Goal: Task Accomplishment & Management: Manage account settings

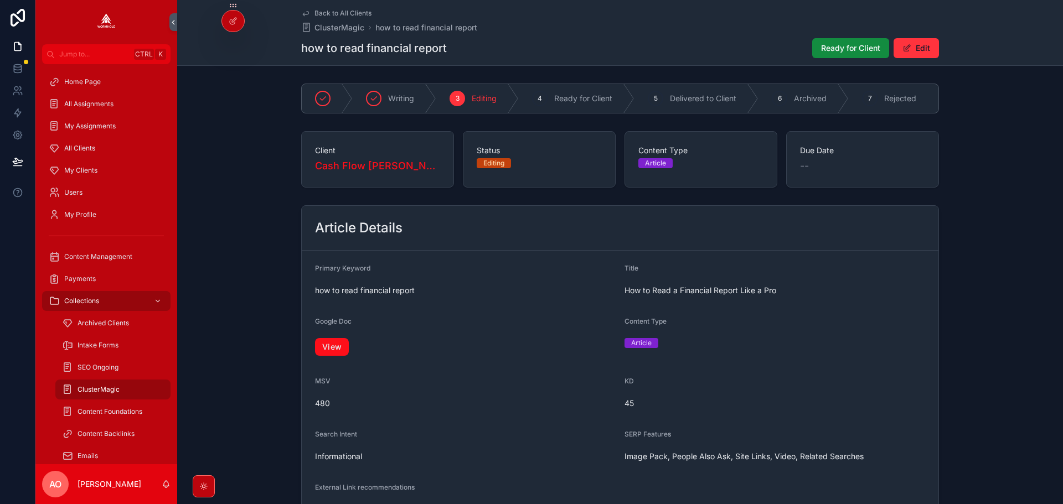
click at [328, 353] on link "View" at bounding box center [332, 347] width 34 height 18
click at [836, 44] on span "Ready for Client" at bounding box center [850, 48] width 59 height 11
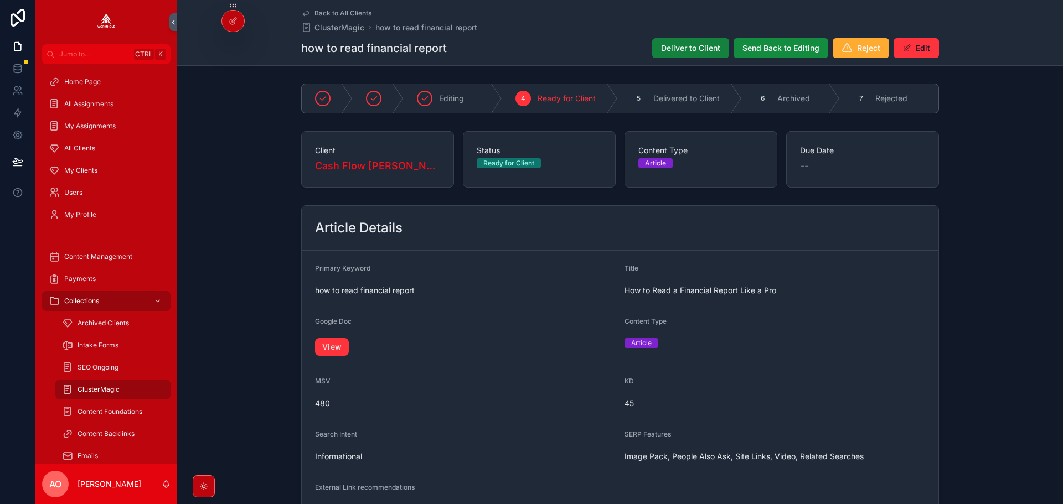
click at [684, 51] on span "Deliver to Client" at bounding box center [690, 48] width 59 height 11
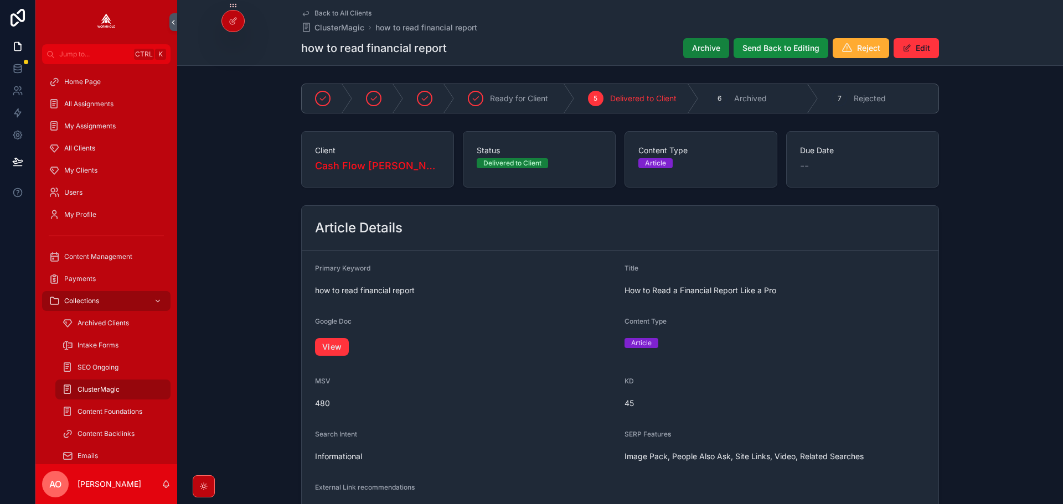
click at [696, 45] on span "Archive" at bounding box center [706, 48] width 28 height 11
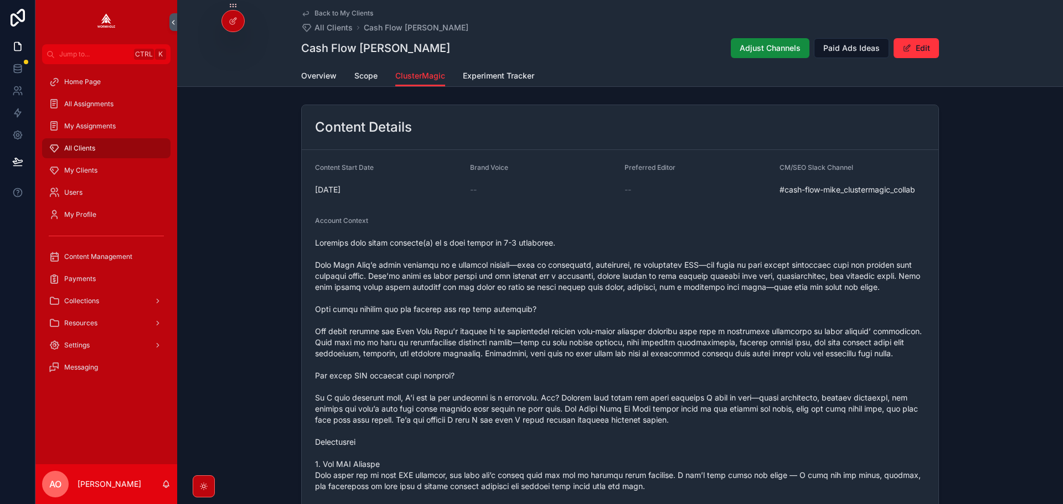
scroll to position [1107, 0]
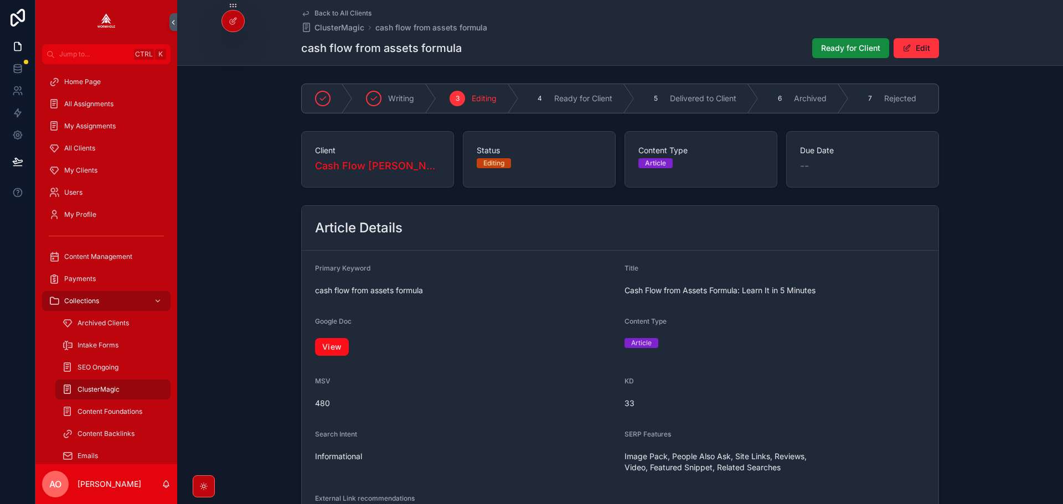
click at [337, 352] on link "View" at bounding box center [332, 347] width 34 height 18
click at [824, 44] on span "Ready for Client" at bounding box center [850, 48] width 59 height 11
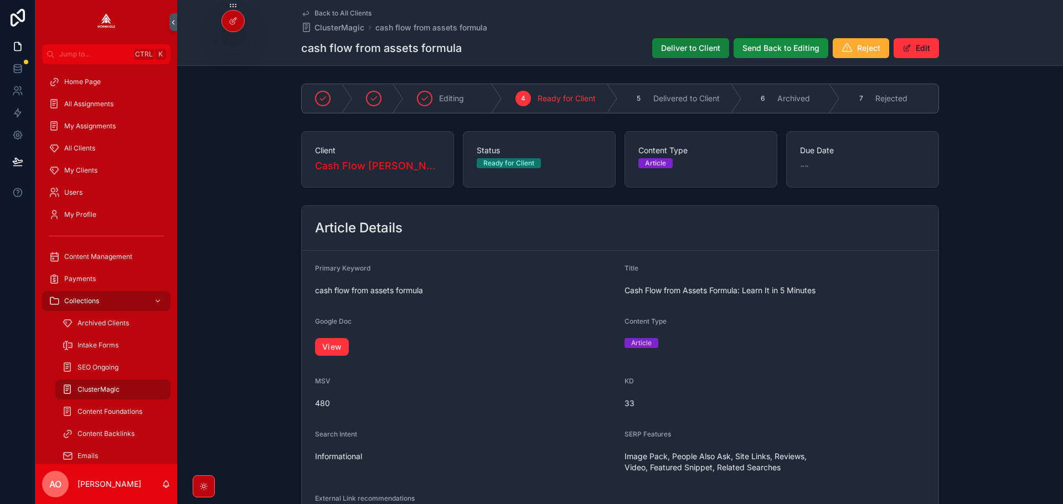
click at [670, 54] on button "Deliver to Client" at bounding box center [690, 48] width 77 height 20
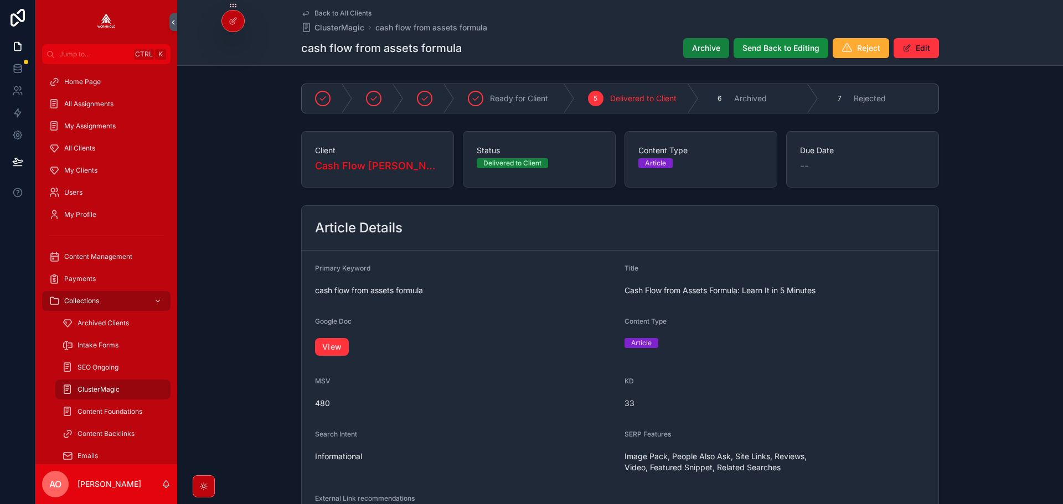
click at [707, 45] on span "Archive" at bounding box center [706, 48] width 28 height 11
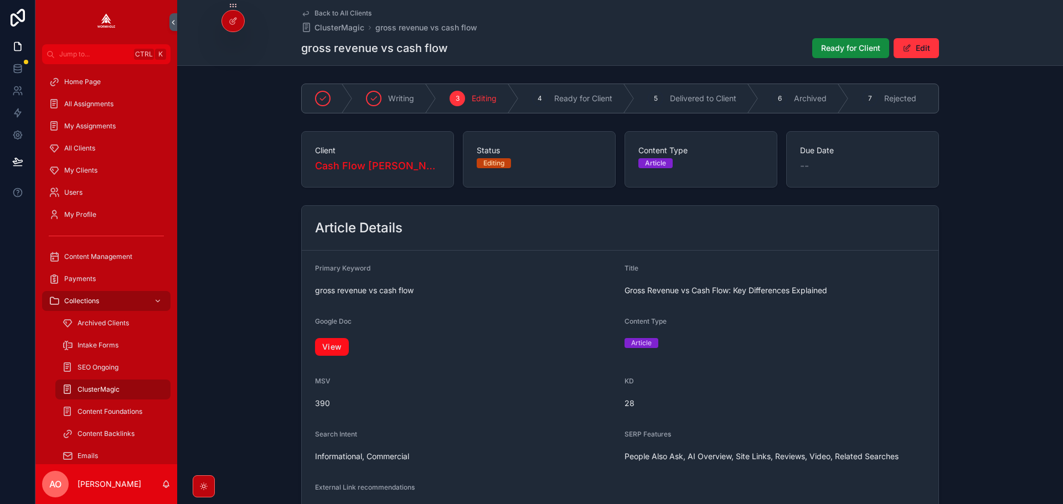
click at [325, 353] on link "View" at bounding box center [332, 347] width 34 height 18
click at [843, 47] on span "Ready for Client" at bounding box center [850, 48] width 59 height 11
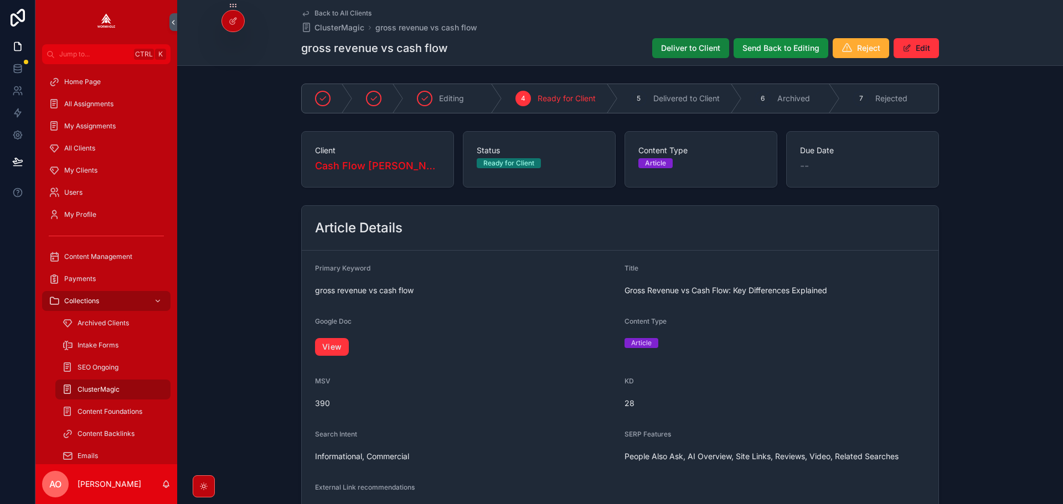
click at [690, 48] on span "Deliver to Client" at bounding box center [690, 48] width 59 height 11
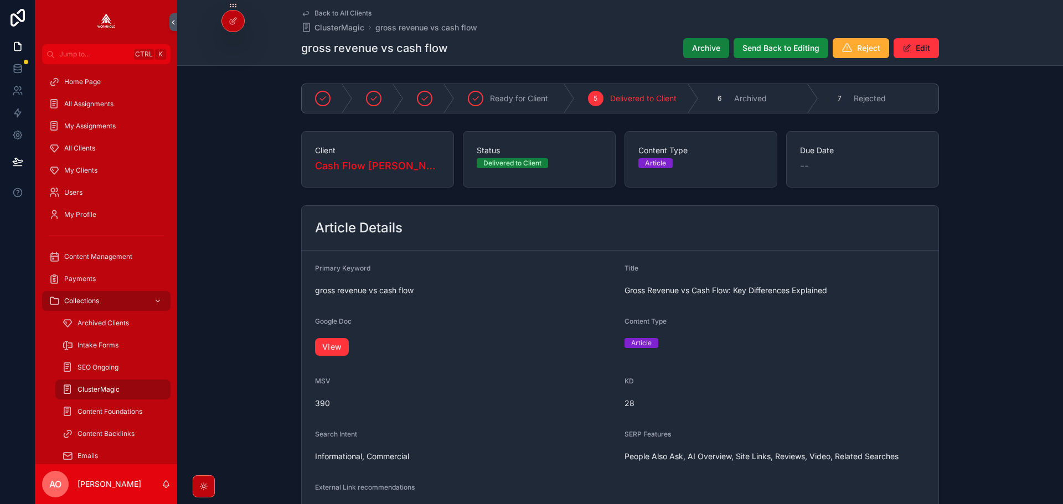
click at [687, 45] on button "Archive" at bounding box center [706, 48] width 46 height 20
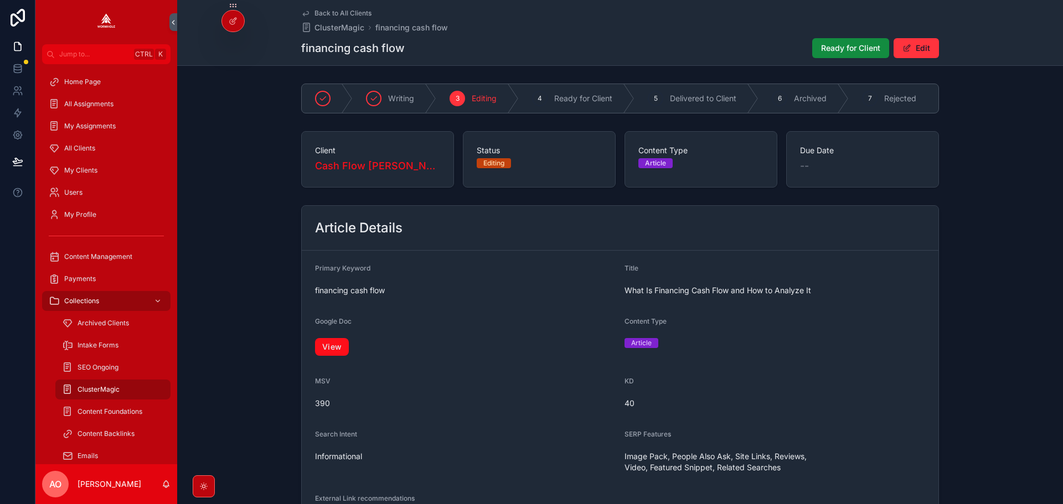
click at [333, 348] on link "View" at bounding box center [332, 347] width 34 height 18
